Goal: Check status: Check status

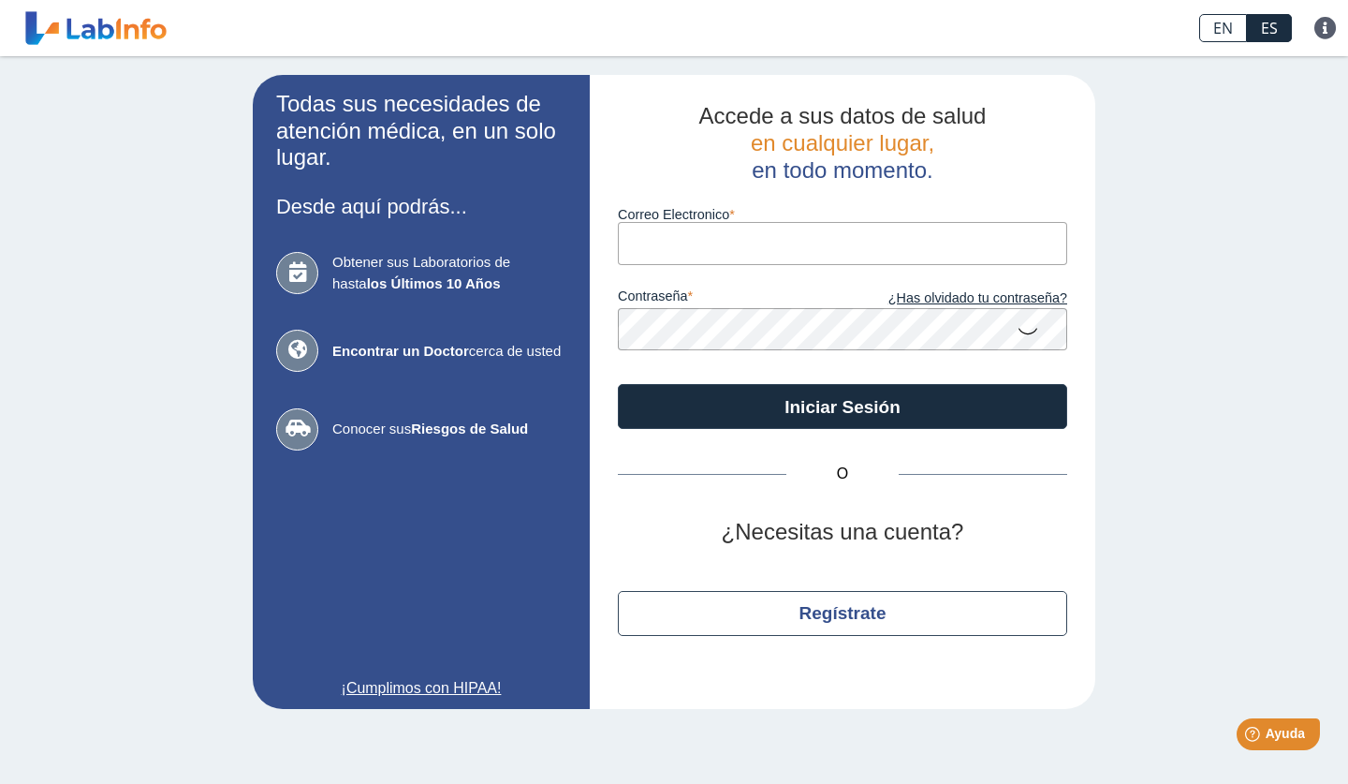
type input "[EMAIL_ADDRESS][DOMAIN_NAME]"
click at [843, 404] on button "Iniciar Sesión" at bounding box center [842, 406] width 449 height 45
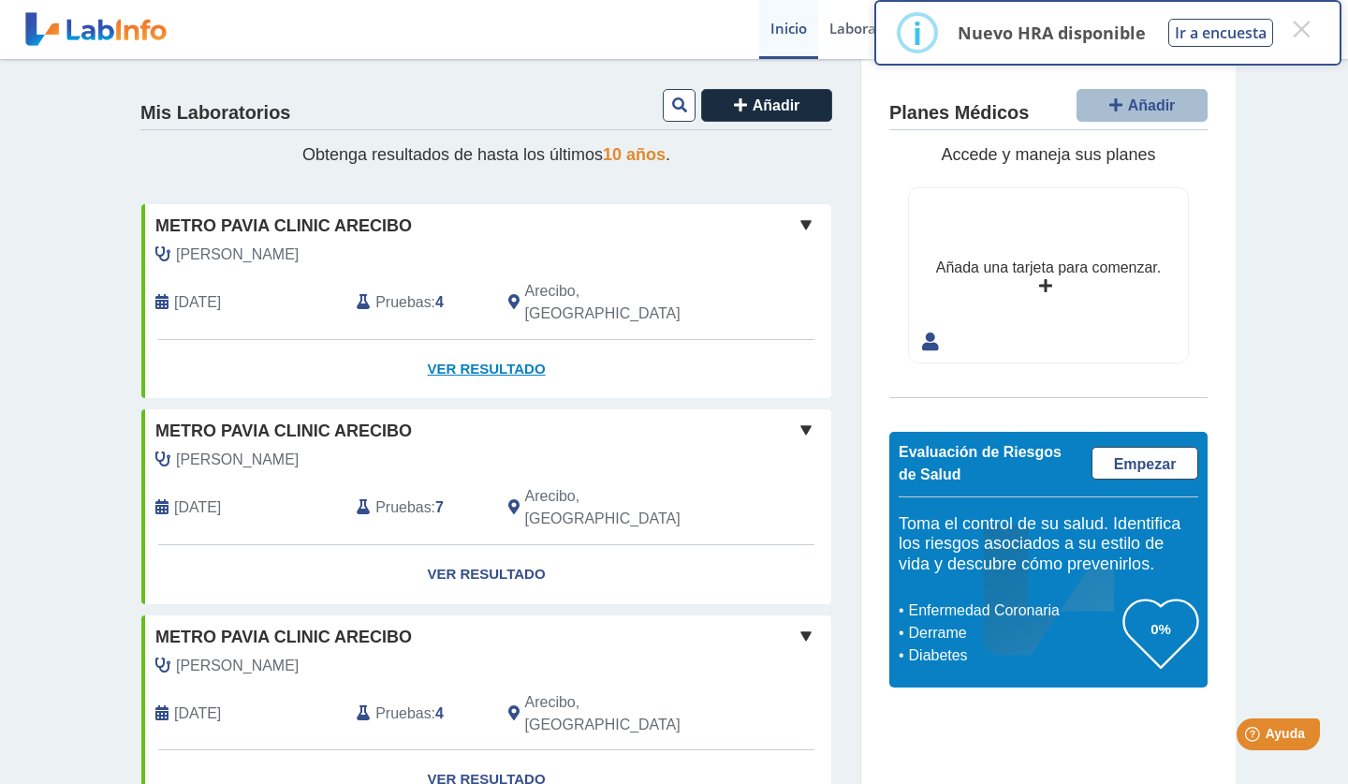
click at [508, 342] on link "Ver Resultado" at bounding box center [486, 369] width 690 height 59
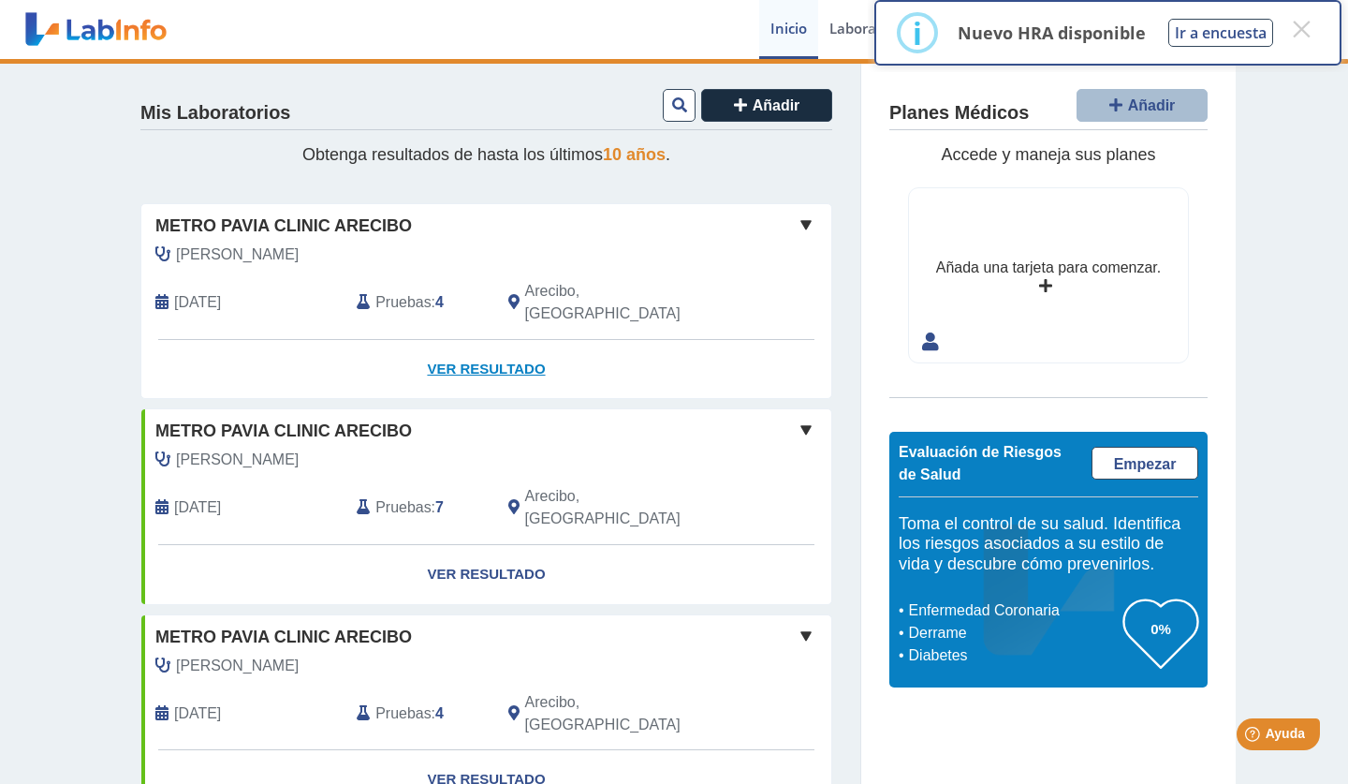
click at [508, 342] on link "Ver Resultado" at bounding box center [486, 369] width 690 height 59
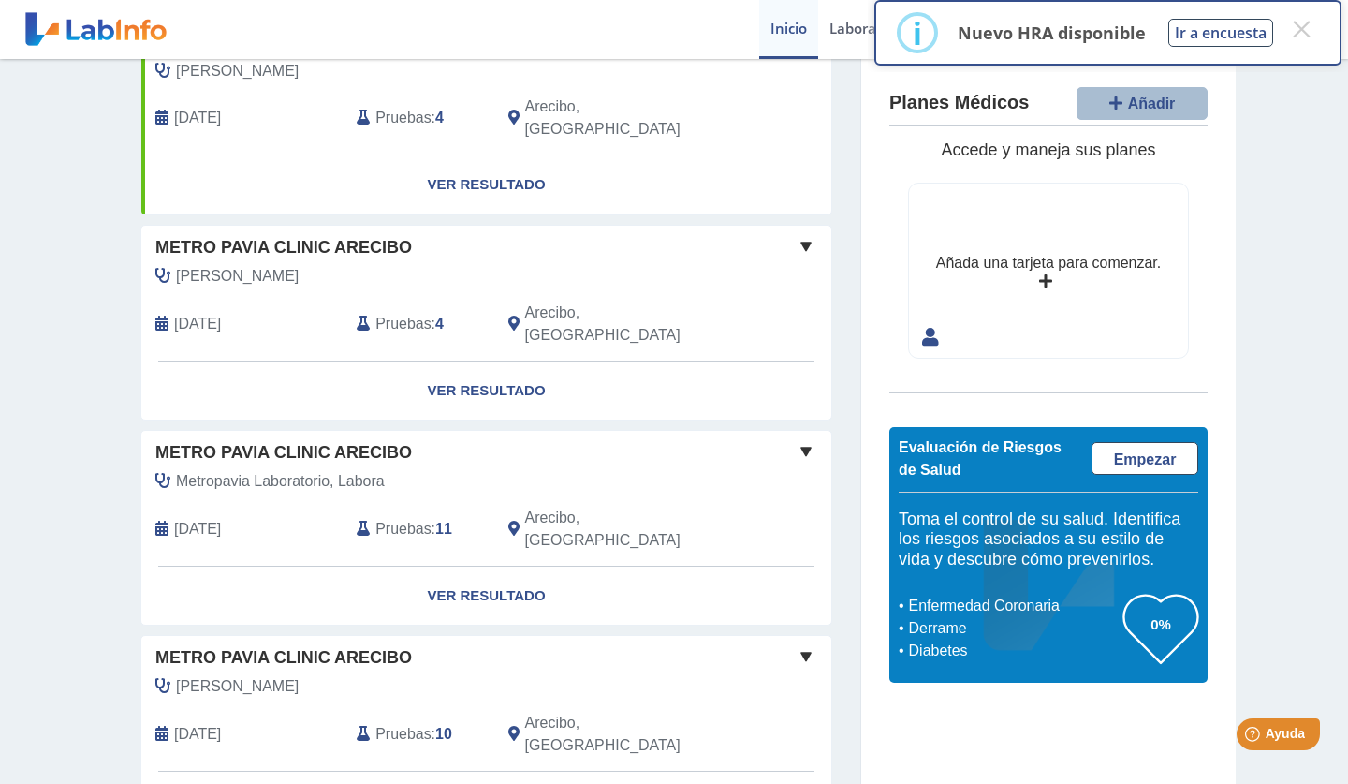
scroll to position [384, 0]
click at [1301, 37] on button "×" at bounding box center [1302, 29] width 34 height 34
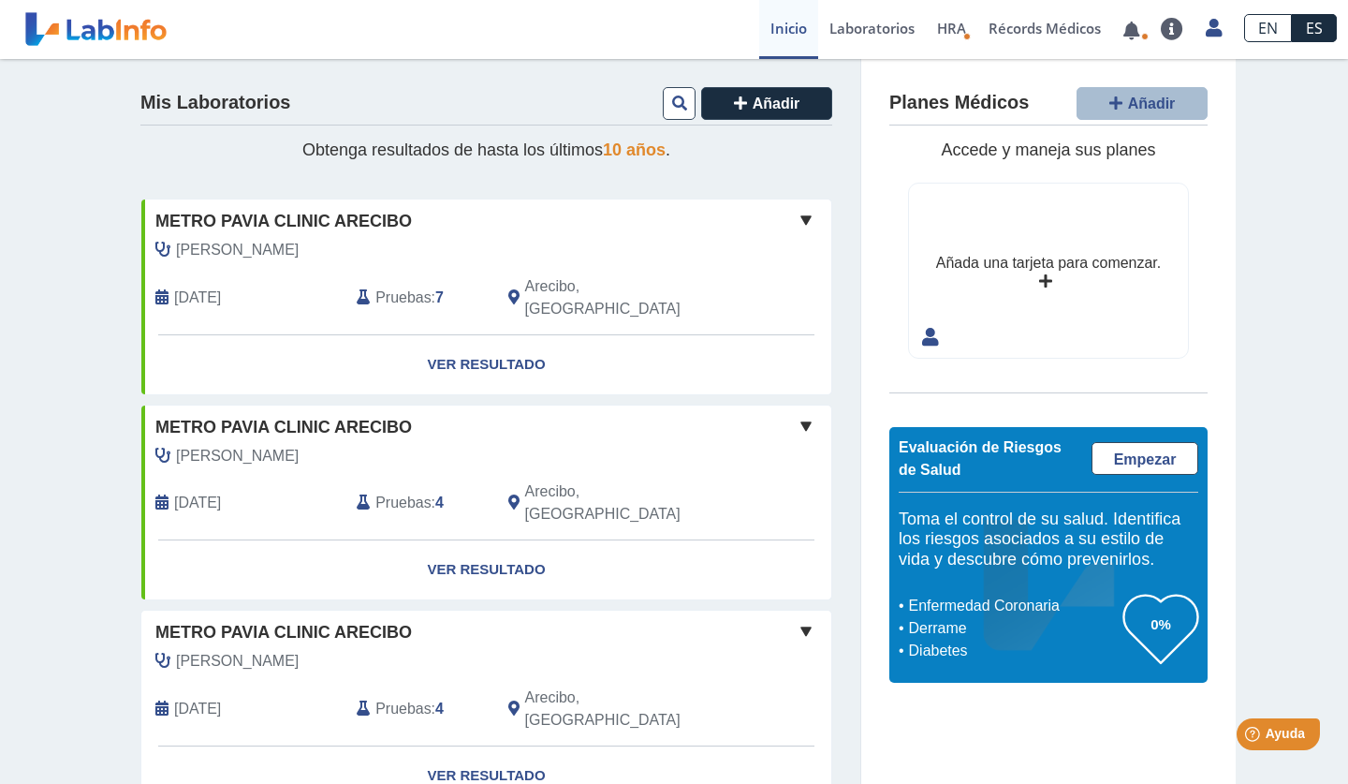
click at [807, 219] on span at bounding box center [806, 220] width 22 height 22
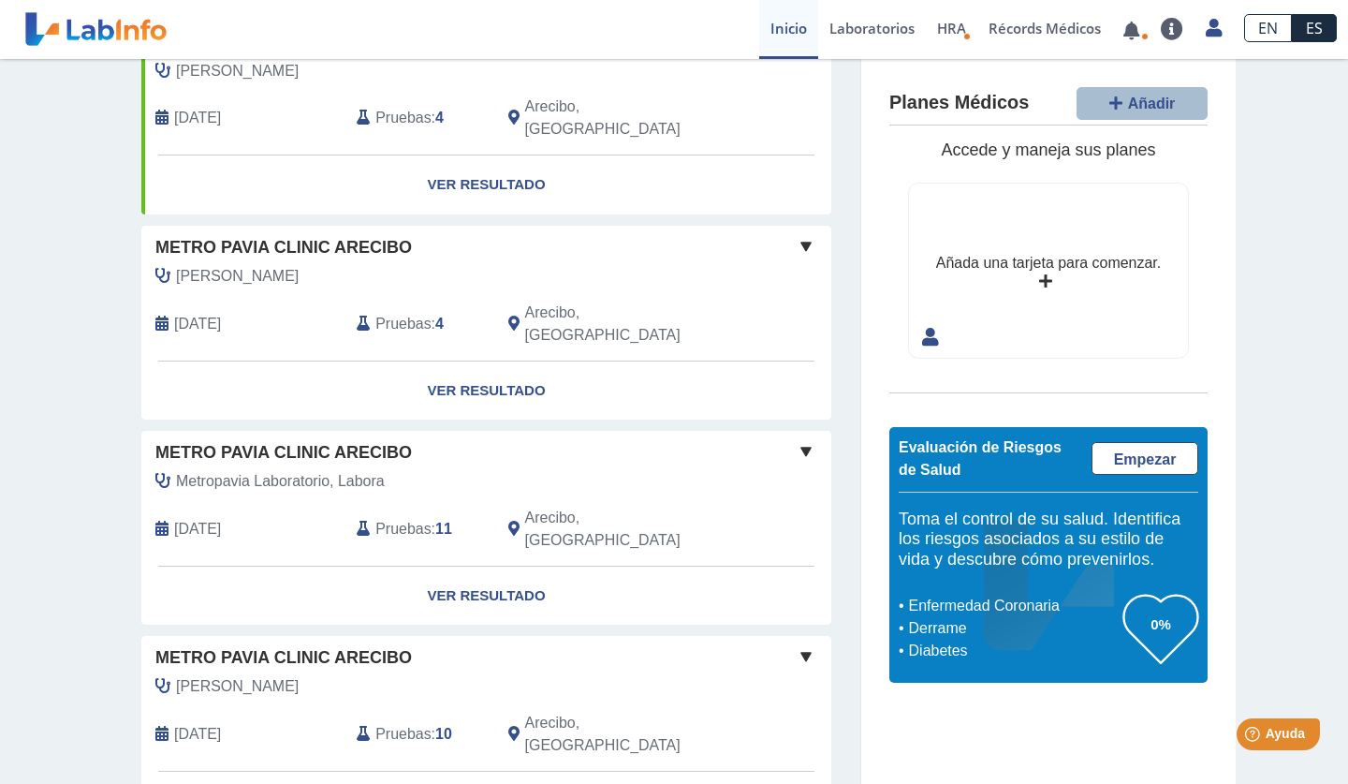
scroll to position [384, 0]
click at [806, 236] on span at bounding box center [806, 247] width 22 height 22
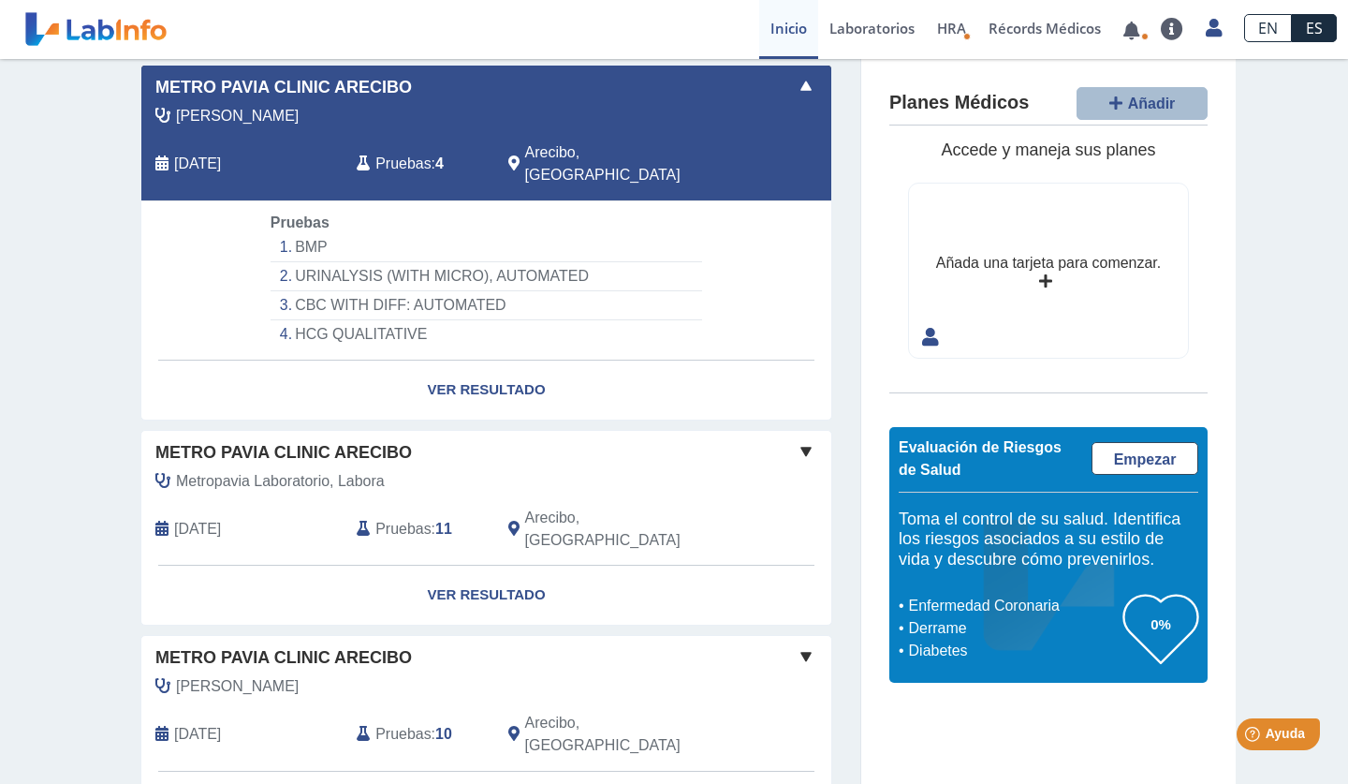
scroll to position [544, 0]
click at [483, 566] on link "Ver Resultado" at bounding box center [486, 595] width 690 height 59
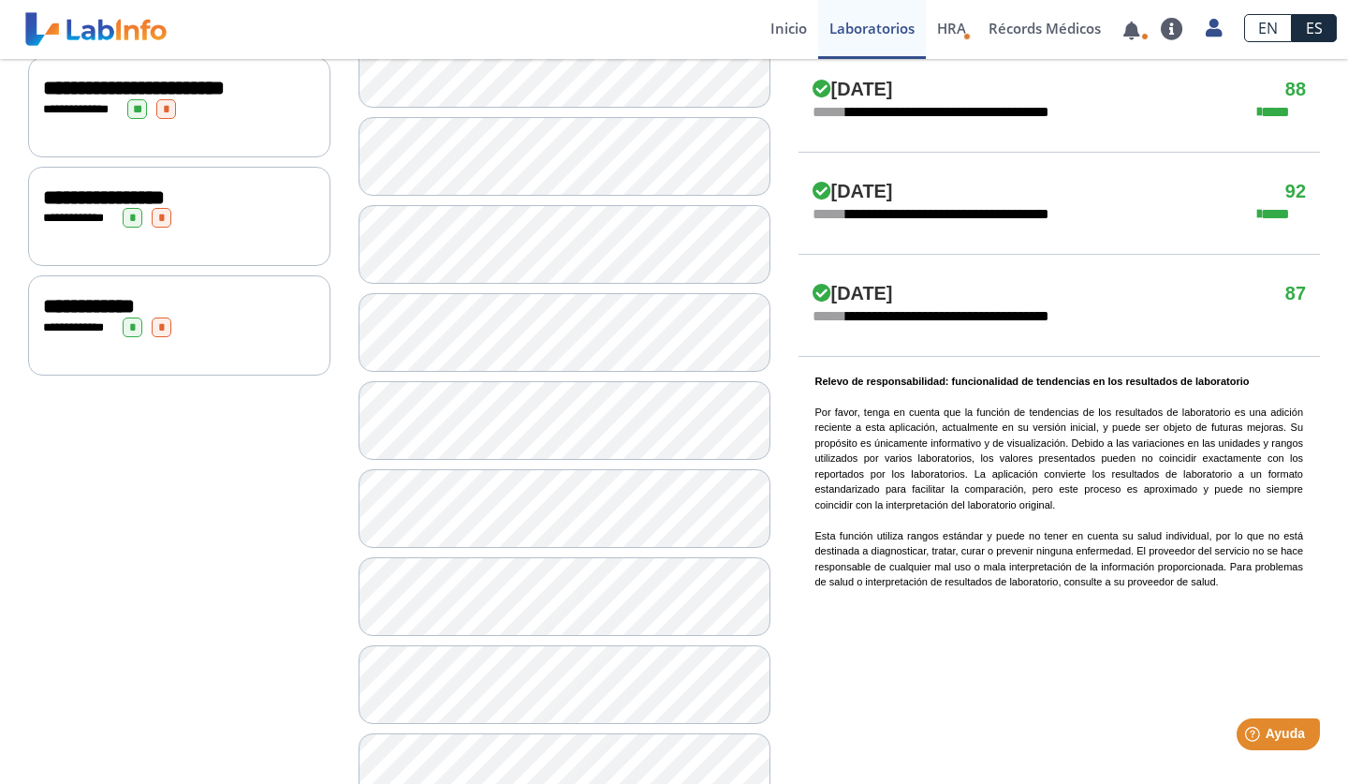
scroll to position [1108, 0]
